Goal: Transaction & Acquisition: Purchase product/service

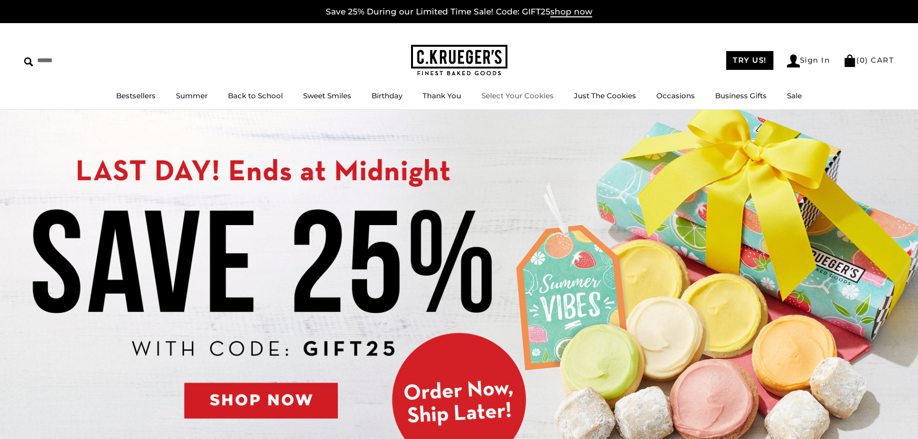
click at [520, 95] on link "Select Your Cookies" at bounding box center [517, 95] width 72 height 9
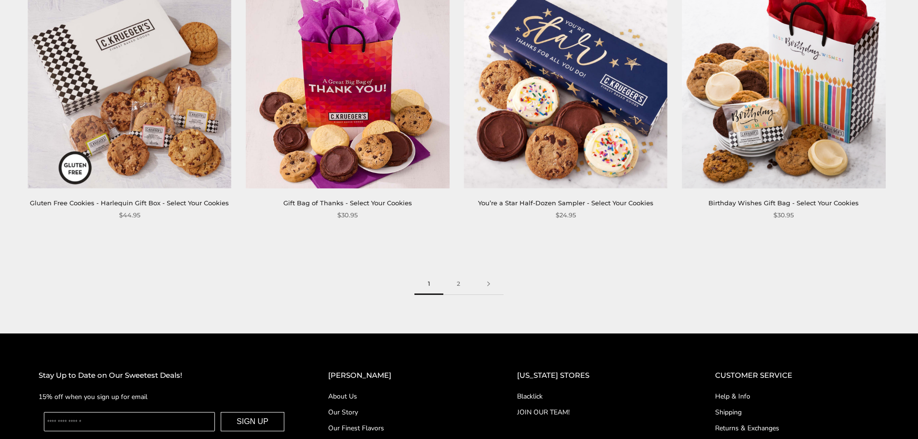
scroll to position [1542, 0]
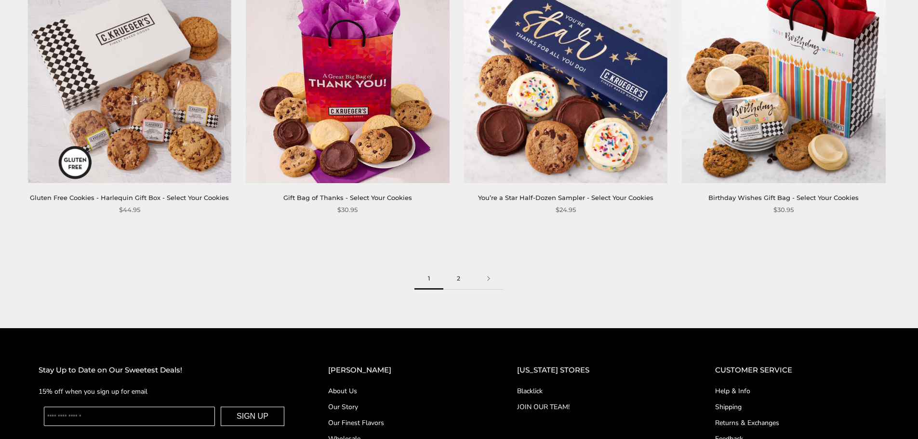
click at [463, 278] on link "2" at bounding box center [458, 279] width 30 height 22
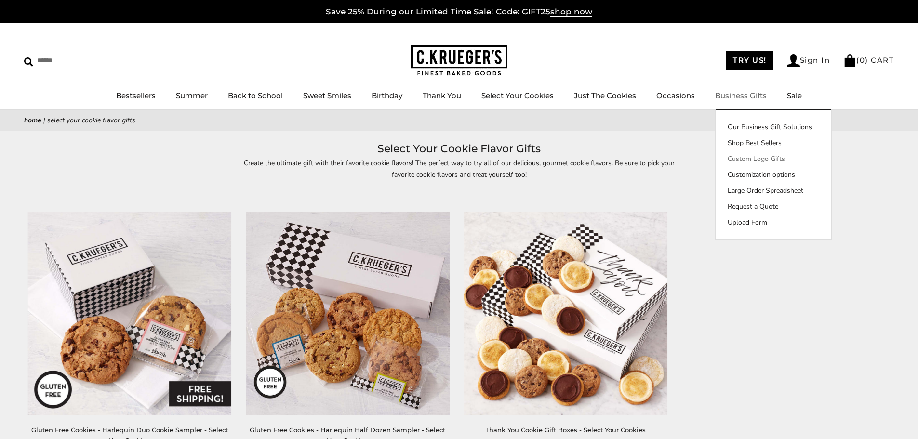
click at [756, 158] on link "Custom Logo Gifts" at bounding box center [774, 159] width 116 height 10
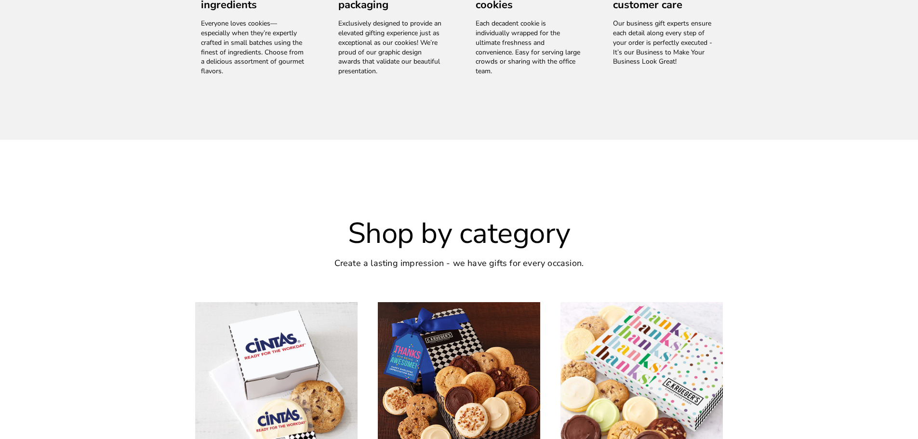
scroll to position [1620, 0]
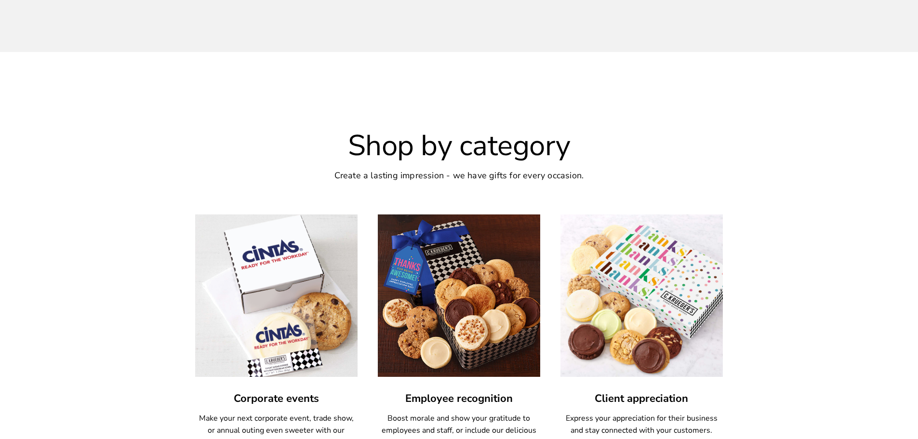
click at [270, 270] on img at bounding box center [276, 295] width 179 height 179
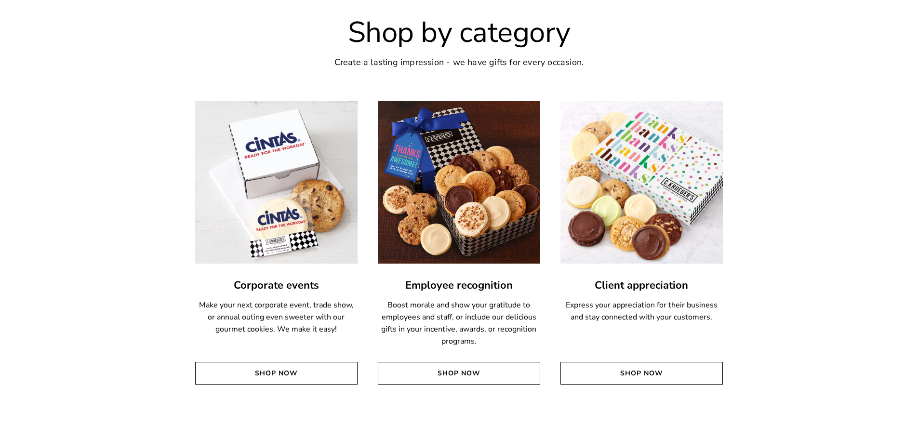
scroll to position [1717, 0]
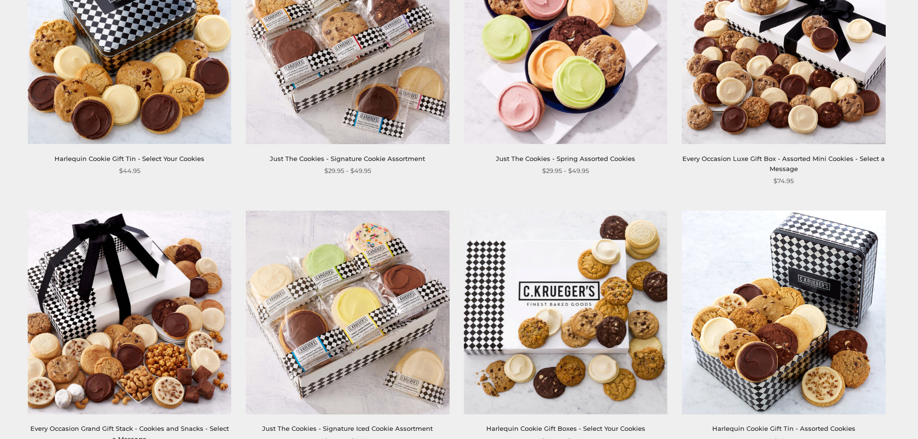
scroll to position [578, 0]
